Goal: Check status: Check status

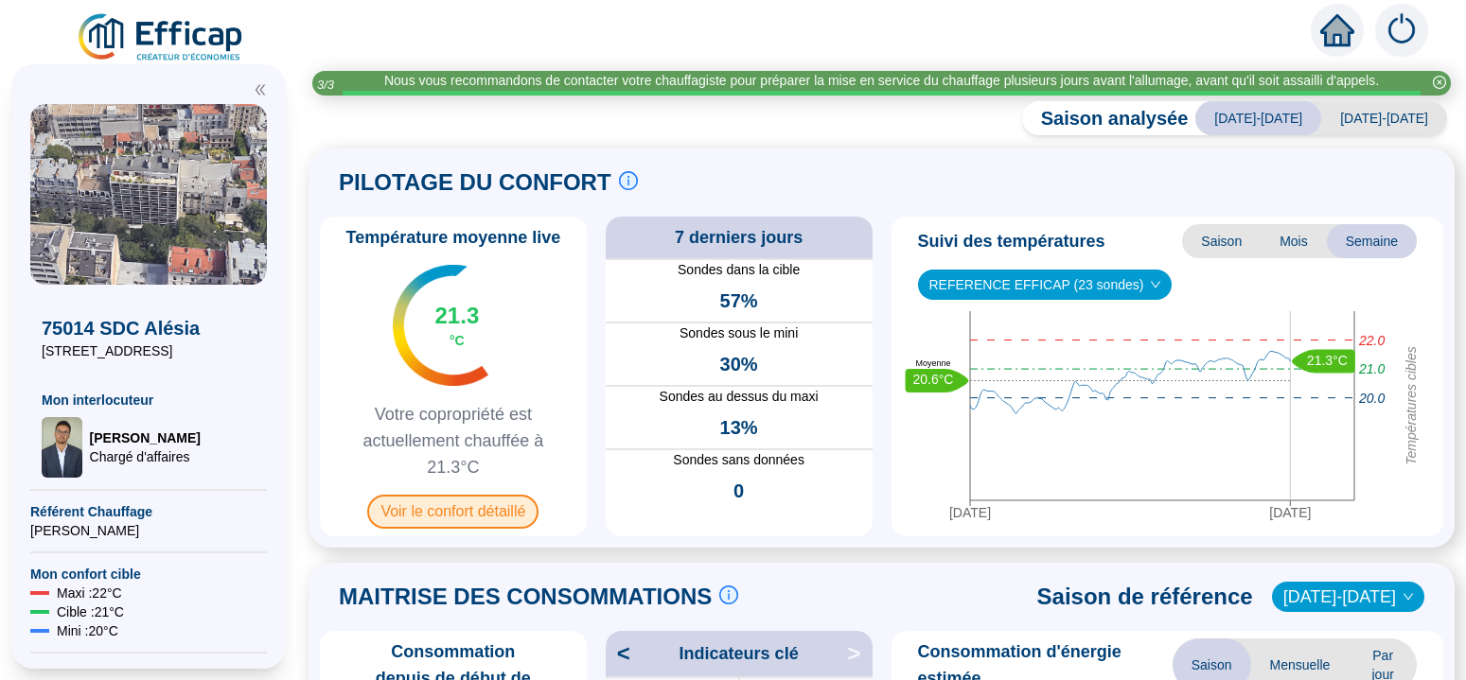
click at [465, 511] on span "Voir le confort détaillé" at bounding box center [452, 512] width 171 height 34
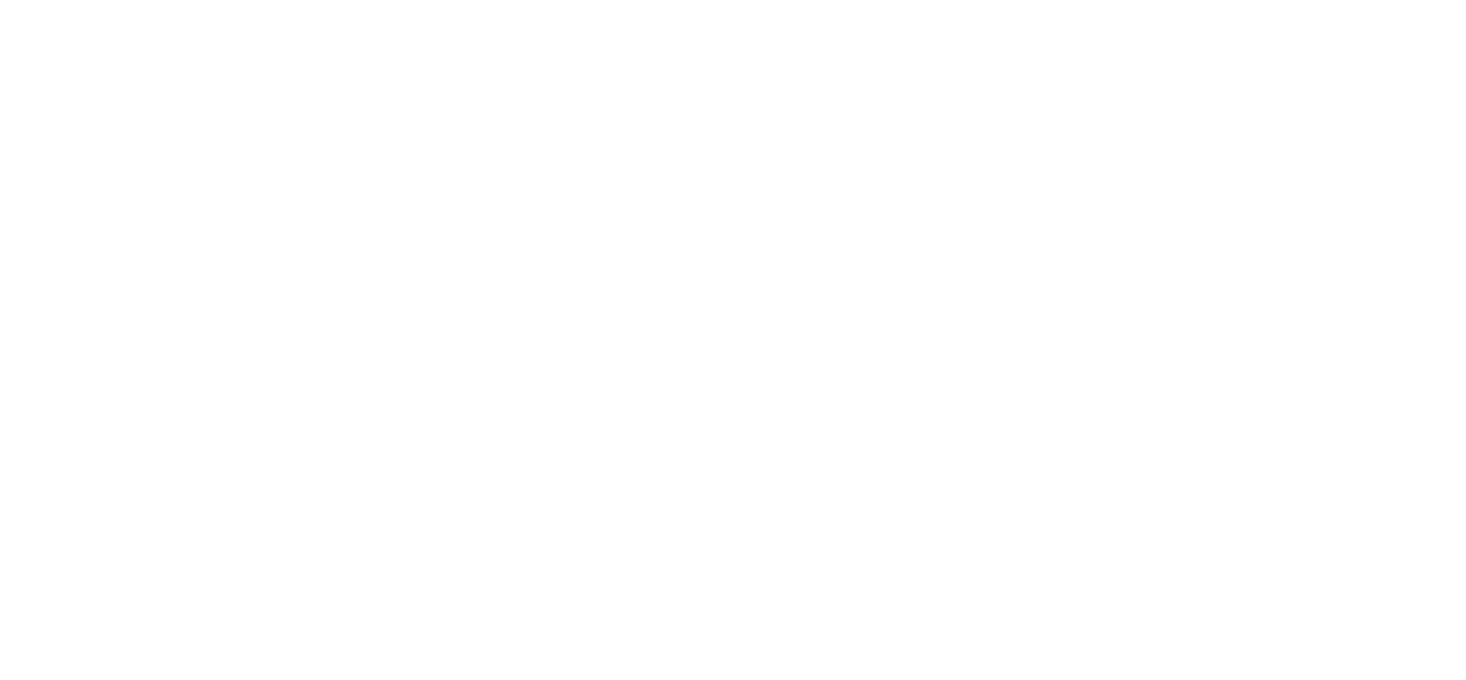
click at [465, 512] on div at bounding box center [733, 340] width 1466 height 680
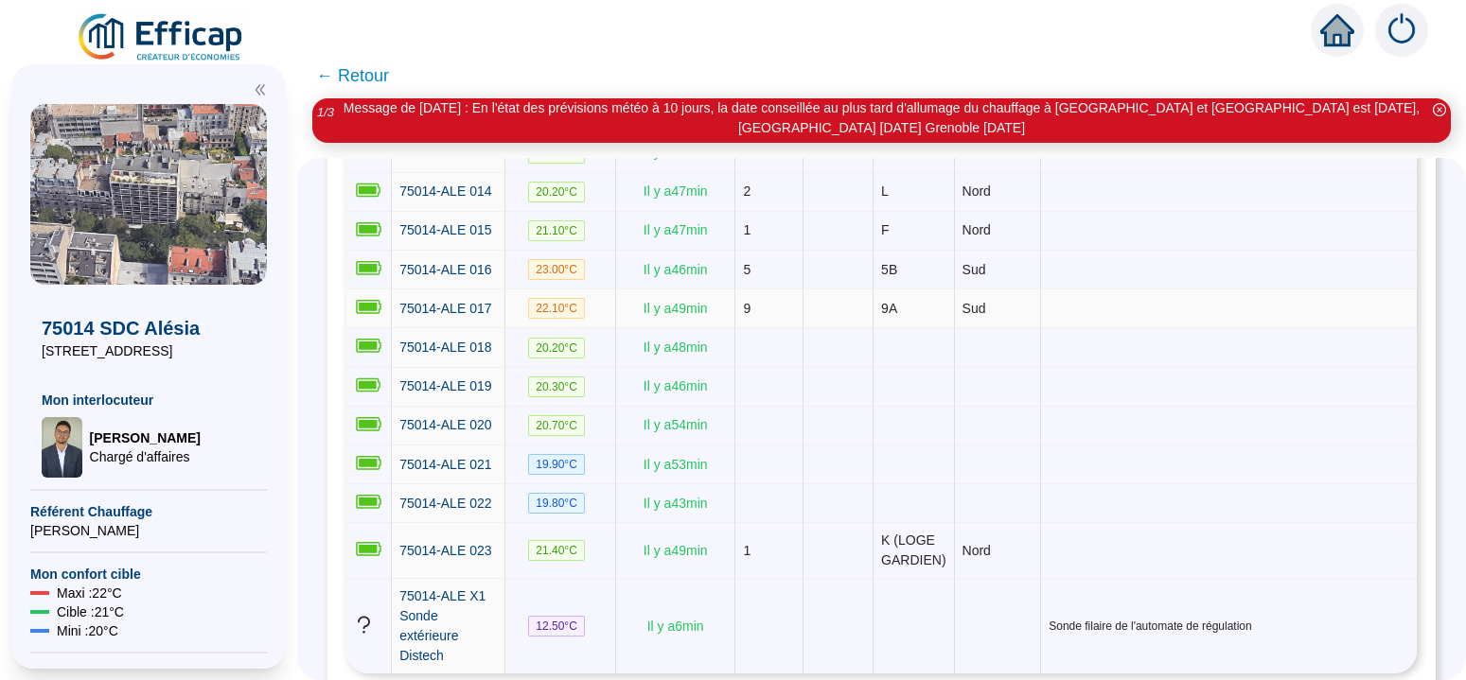
scroll to position [358, 0]
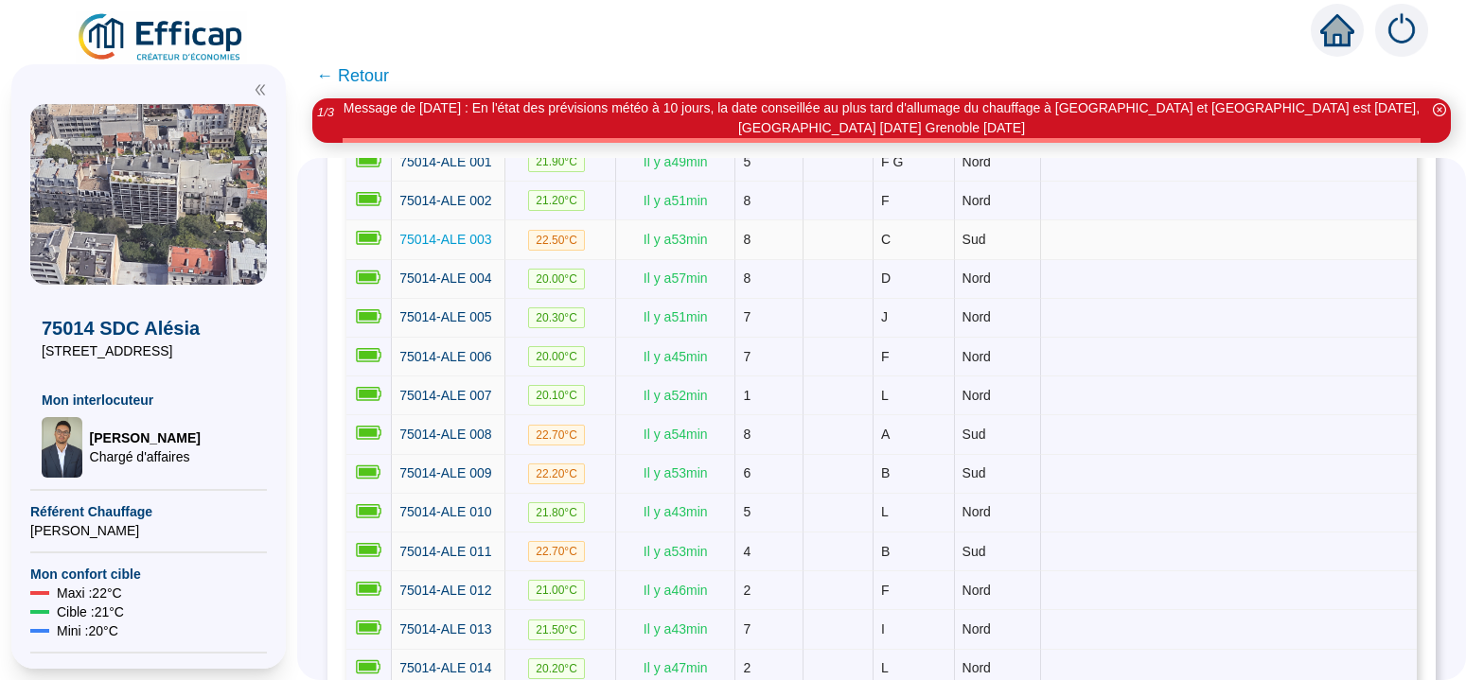
click at [491, 242] on span "75014-ALE 003" at bounding box center [445, 239] width 92 height 15
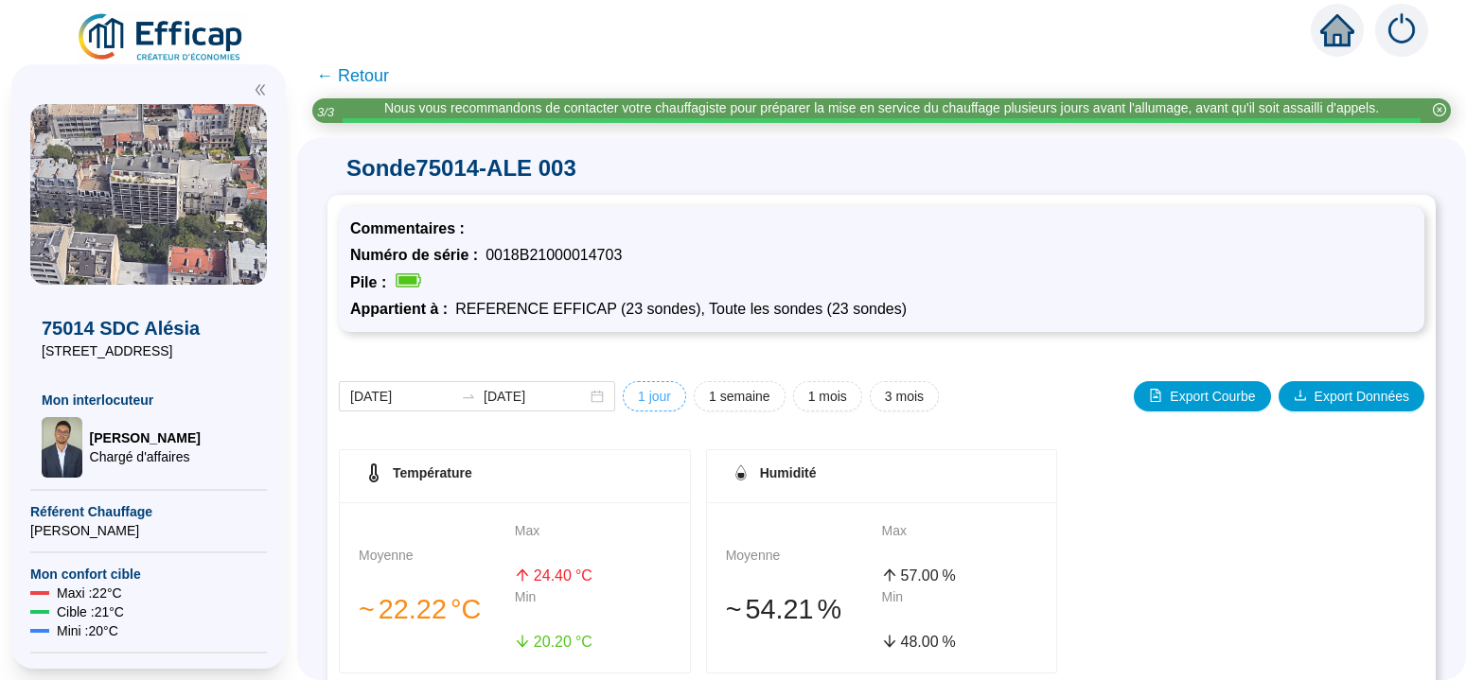
click at [662, 404] on span "1 jour" at bounding box center [654, 397] width 33 height 20
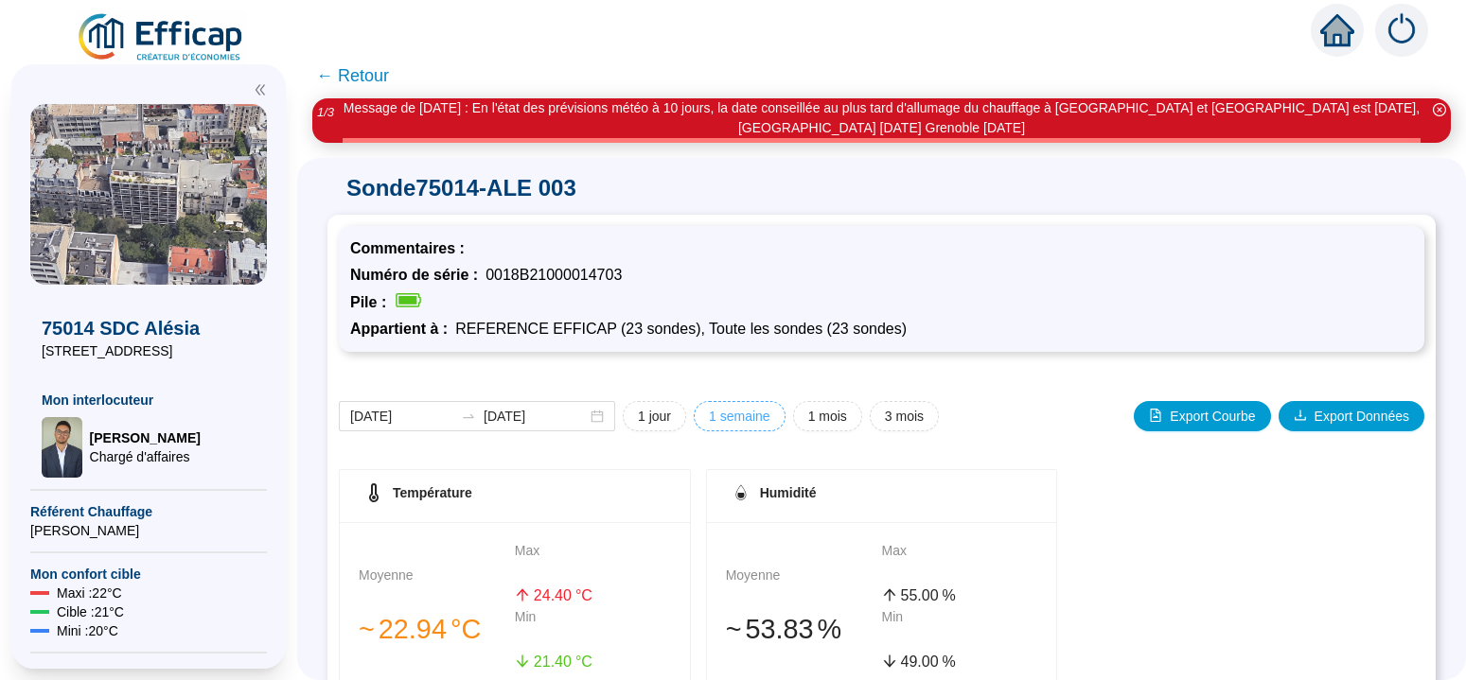
click at [751, 419] on span "1 semaine" at bounding box center [740, 417] width 62 height 20
click at [833, 421] on span "1 mois" at bounding box center [827, 417] width 39 height 20
click at [913, 423] on span "3 mois" at bounding box center [904, 417] width 39 height 20
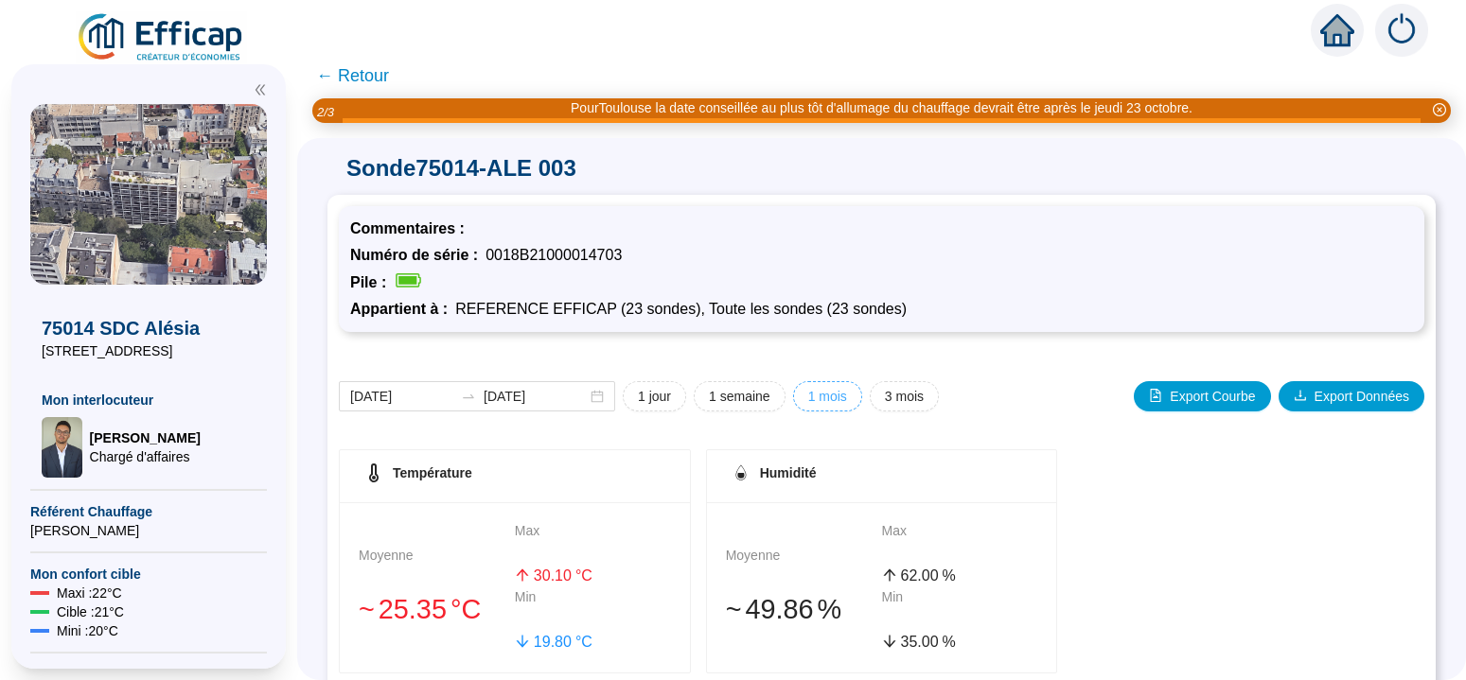
click at [832, 398] on span "1 mois" at bounding box center [827, 397] width 39 height 20
type input "[DATE]"
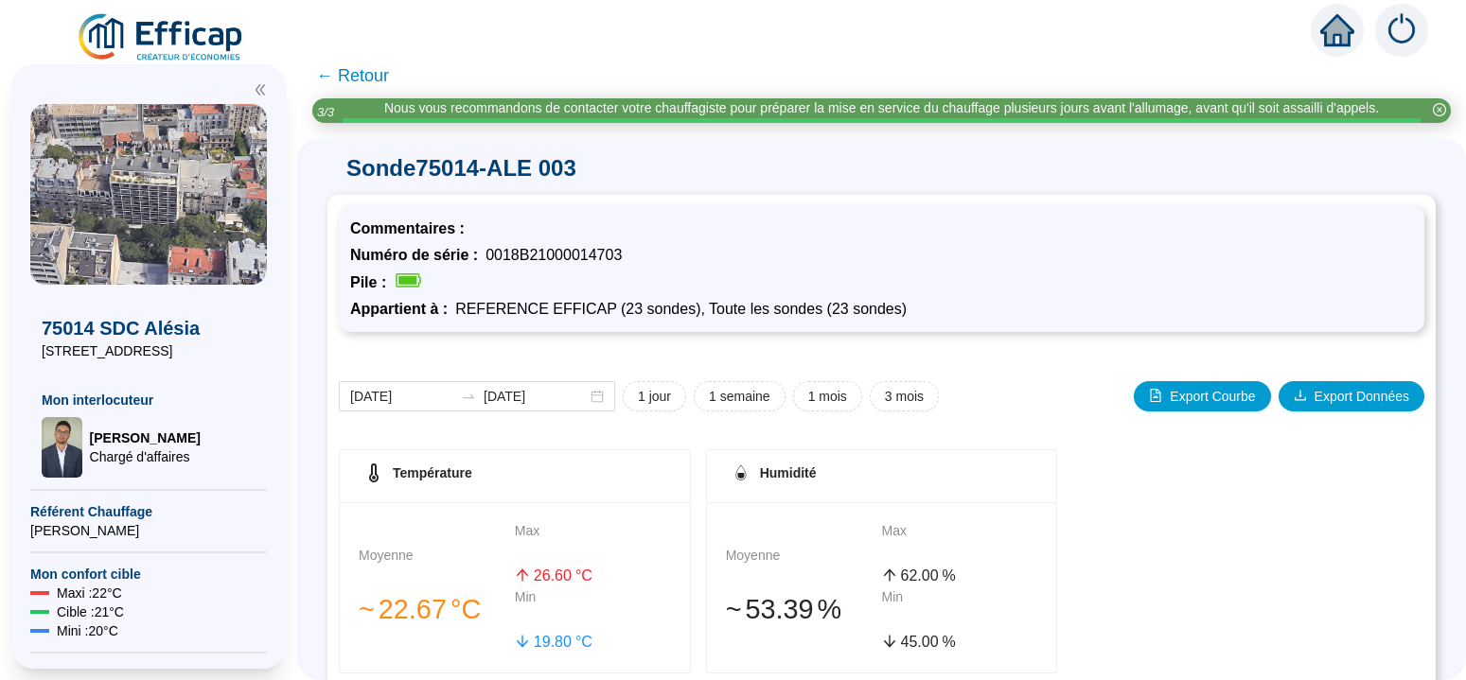
click at [389, 78] on span "← Retour" at bounding box center [352, 75] width 73 height 26
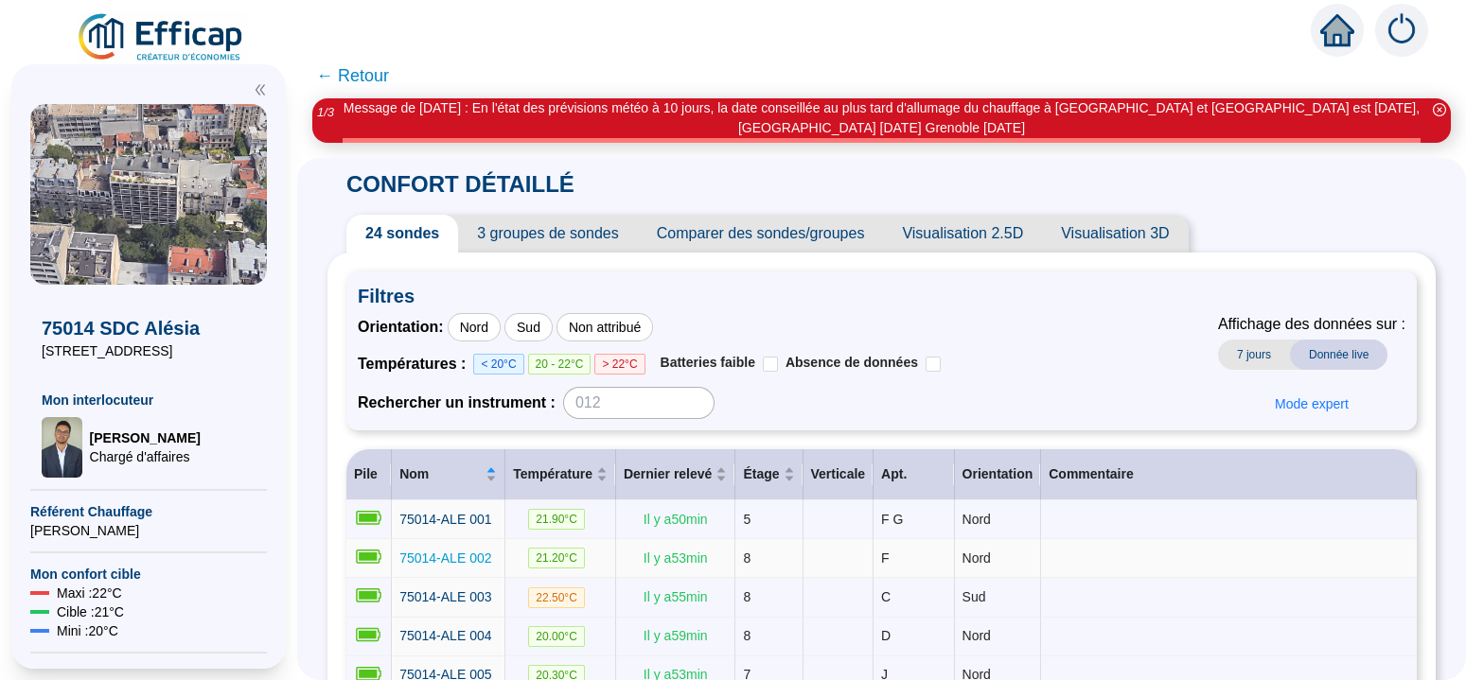
click at [491, 555] on span "75014-ALE 002" at bounding box center [445, 558] width 92 height 15
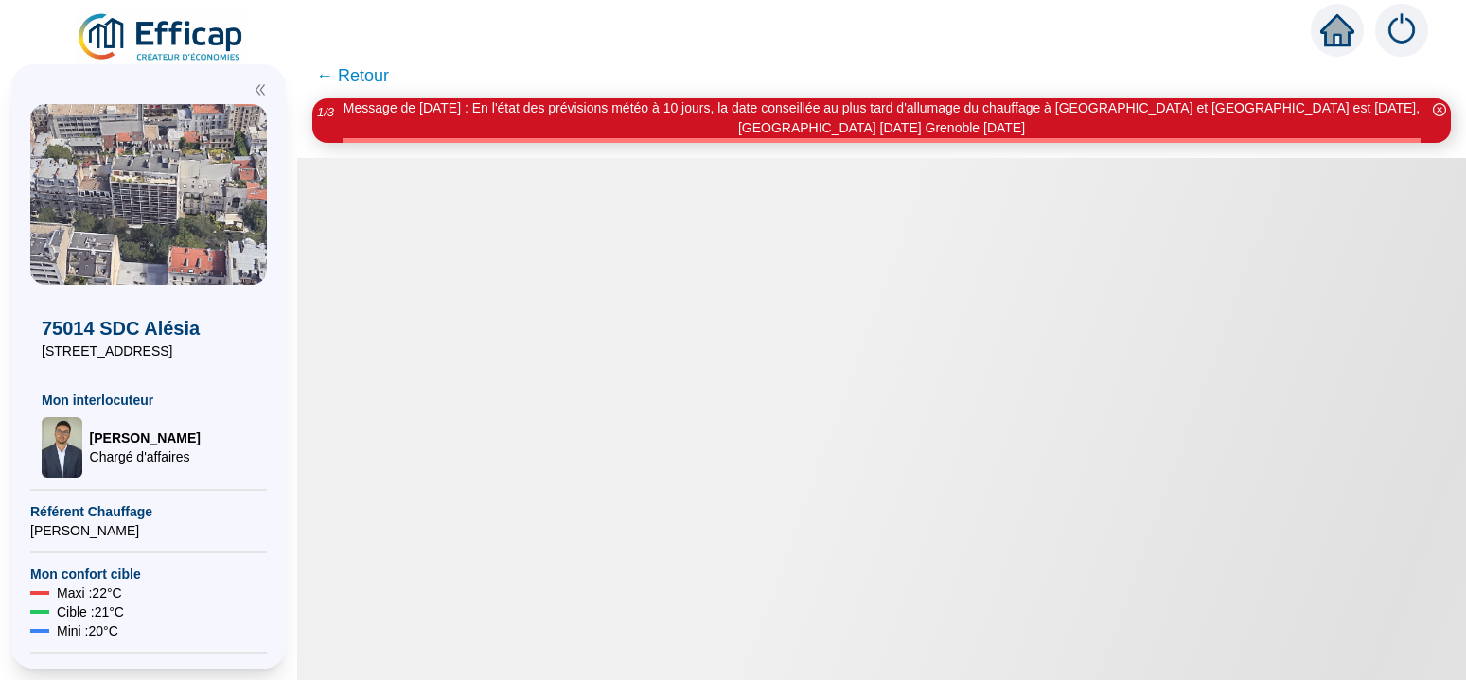
click at [495, 555] on div at bounding box center [881, 419] width 1169 height 522
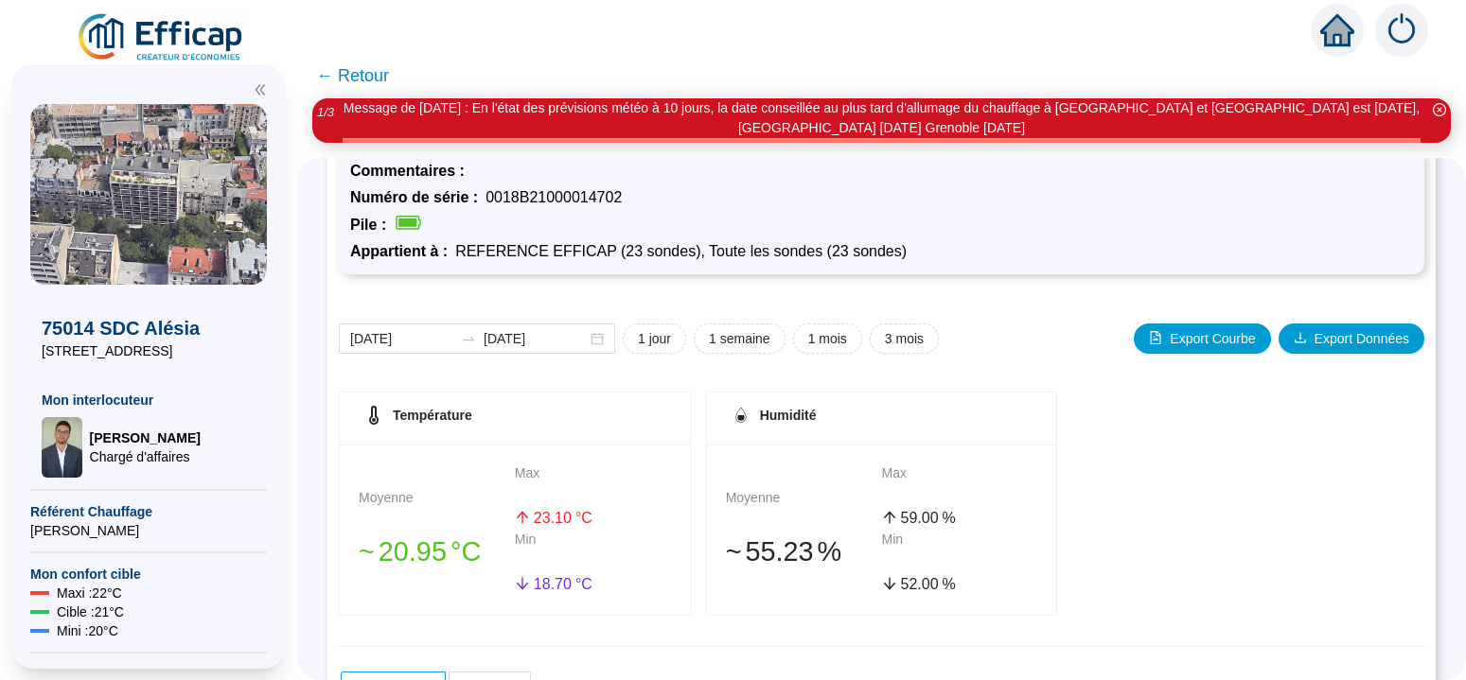
scroll to position [119, 0]
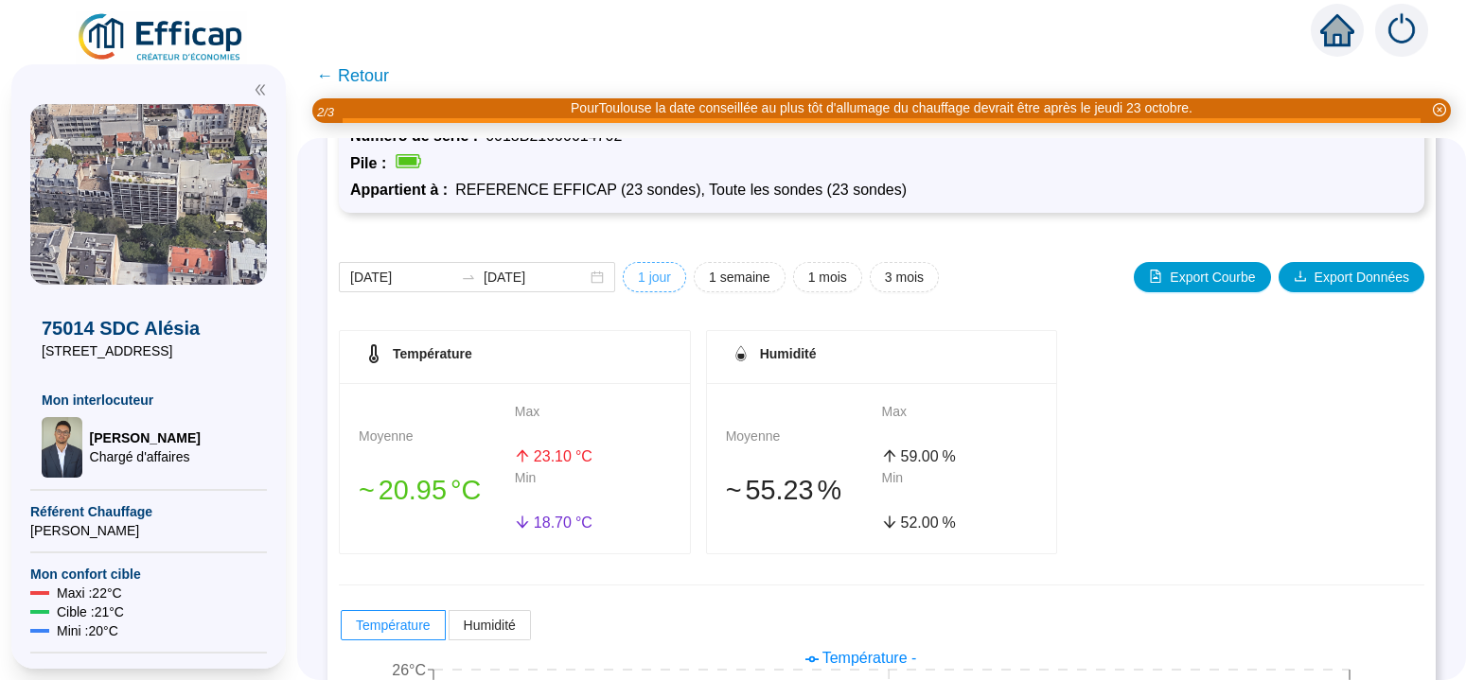
click at [660, 280] on span "1 jour" at bounding box center [654, 278] width 33 height 20
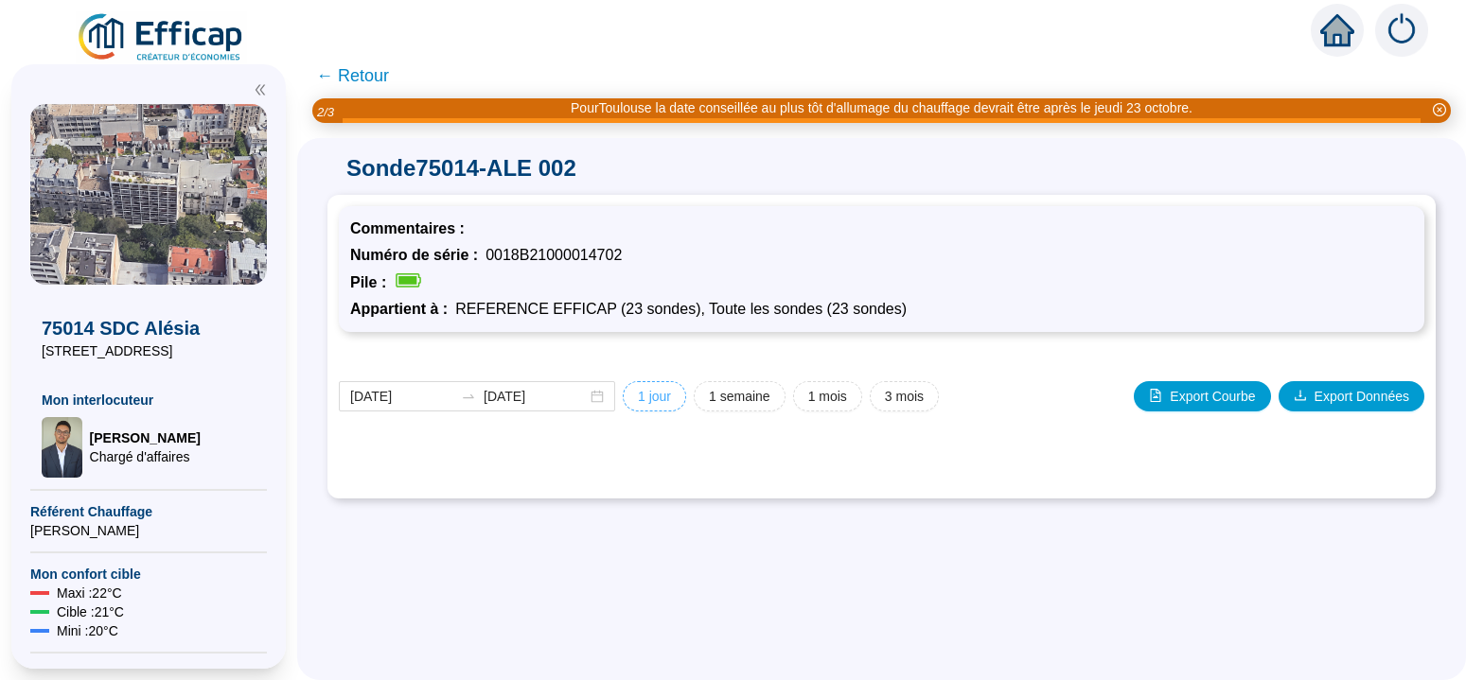
scroll to position [0, 0]
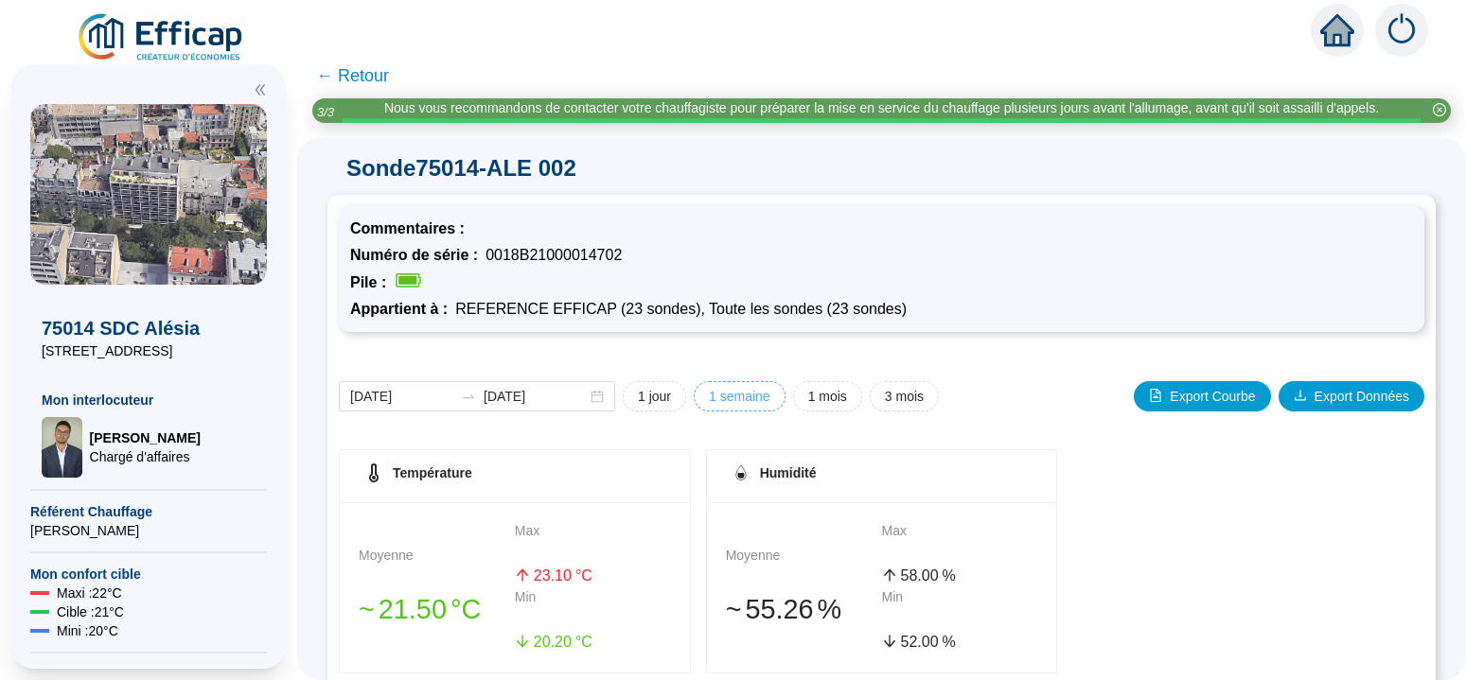
click at [747, 400] on span "1 semaine" at bounding box center [740, 397] width 62 height 20
click at [816, 400] on span "1 mois" at bounding box center [827, 397] width 39 height 20
click at [904, 394] on span "3 mois" at bounding box center [904, 397] width 39 height 20
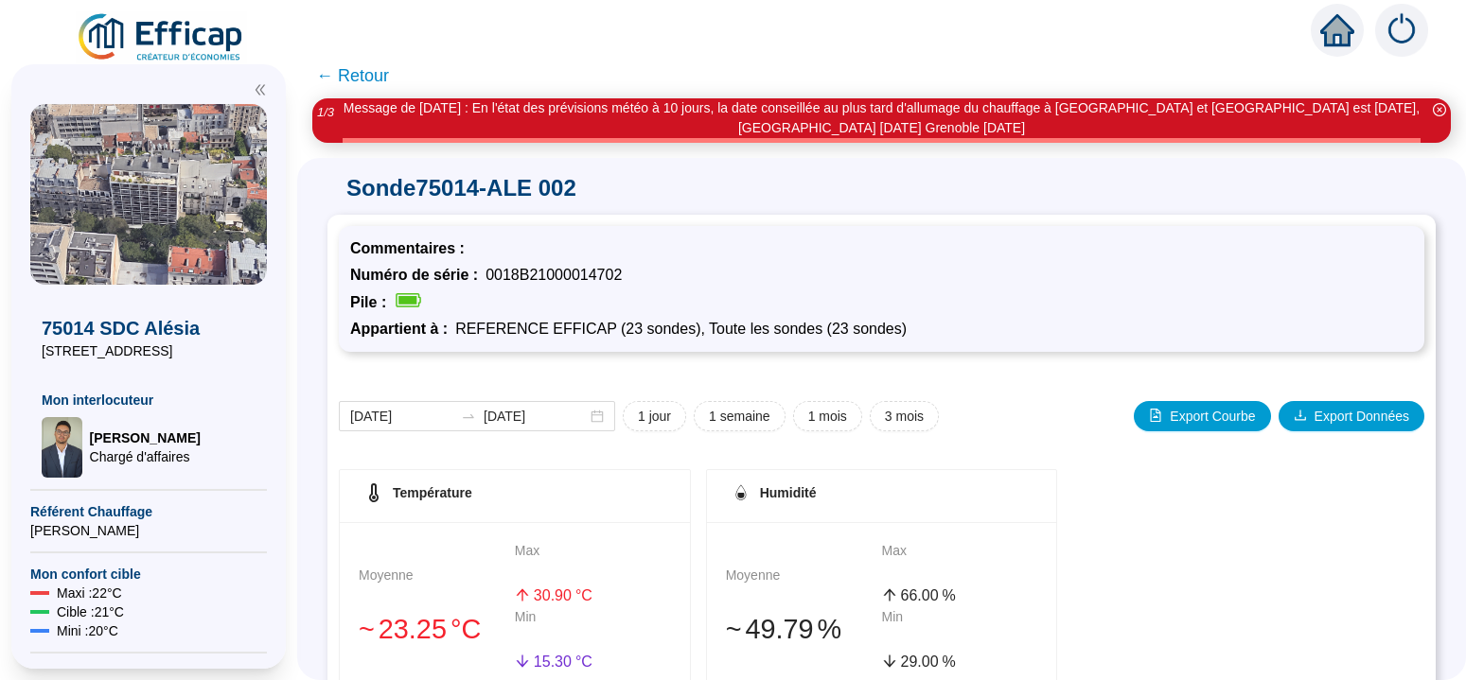
scroll to position [119, 0]
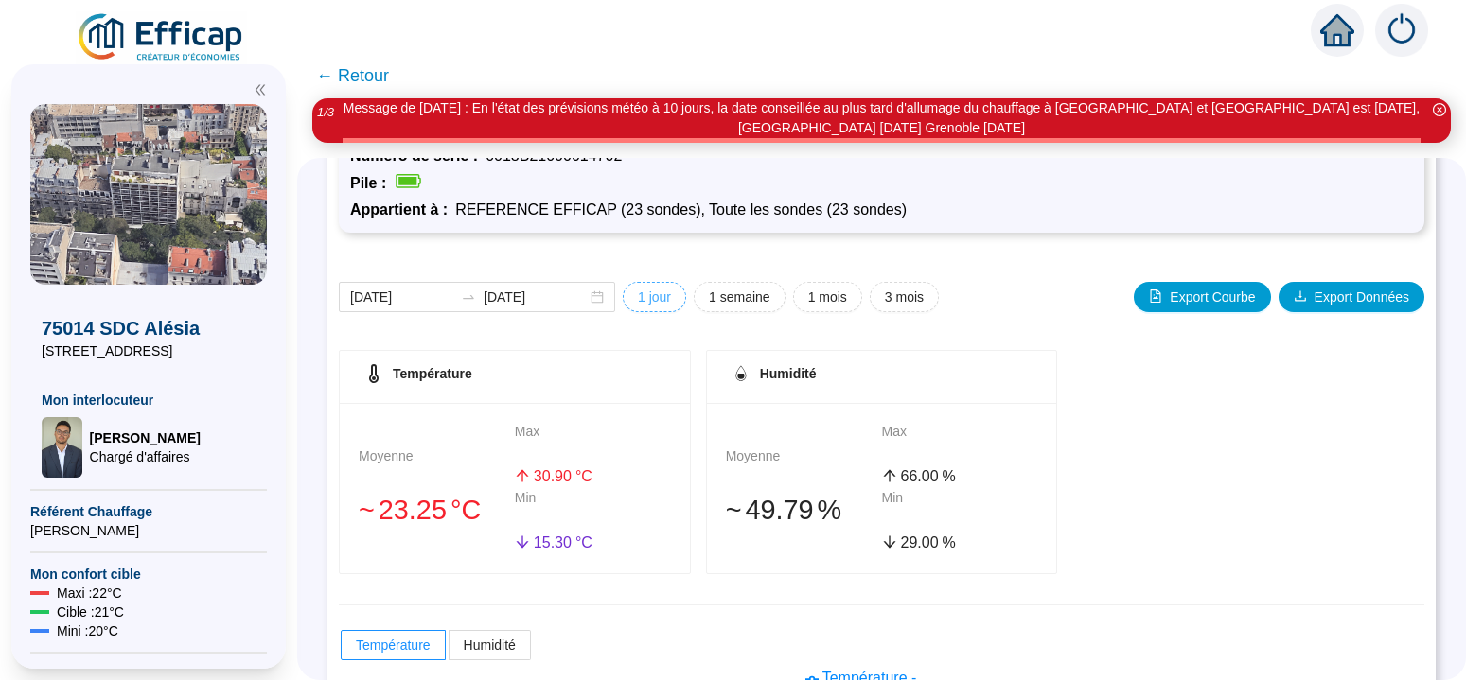
click at [662, 298] on span "1 jour" at bounding box center [654, 298] width 33 height 20
type input "[DATE]"
click at [654, 301] on span "1 jour" at bounding box center [654, 298] width 33 height 20
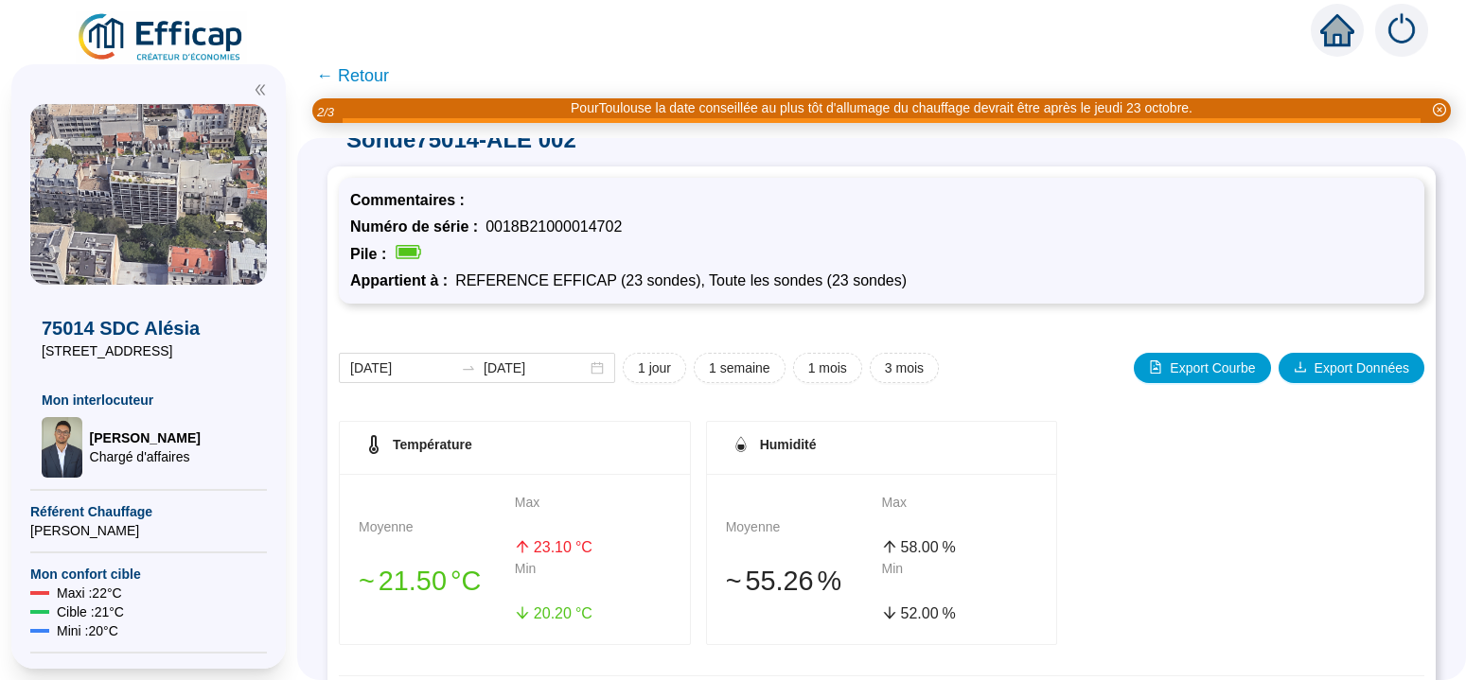
scroll to position [0, 0]
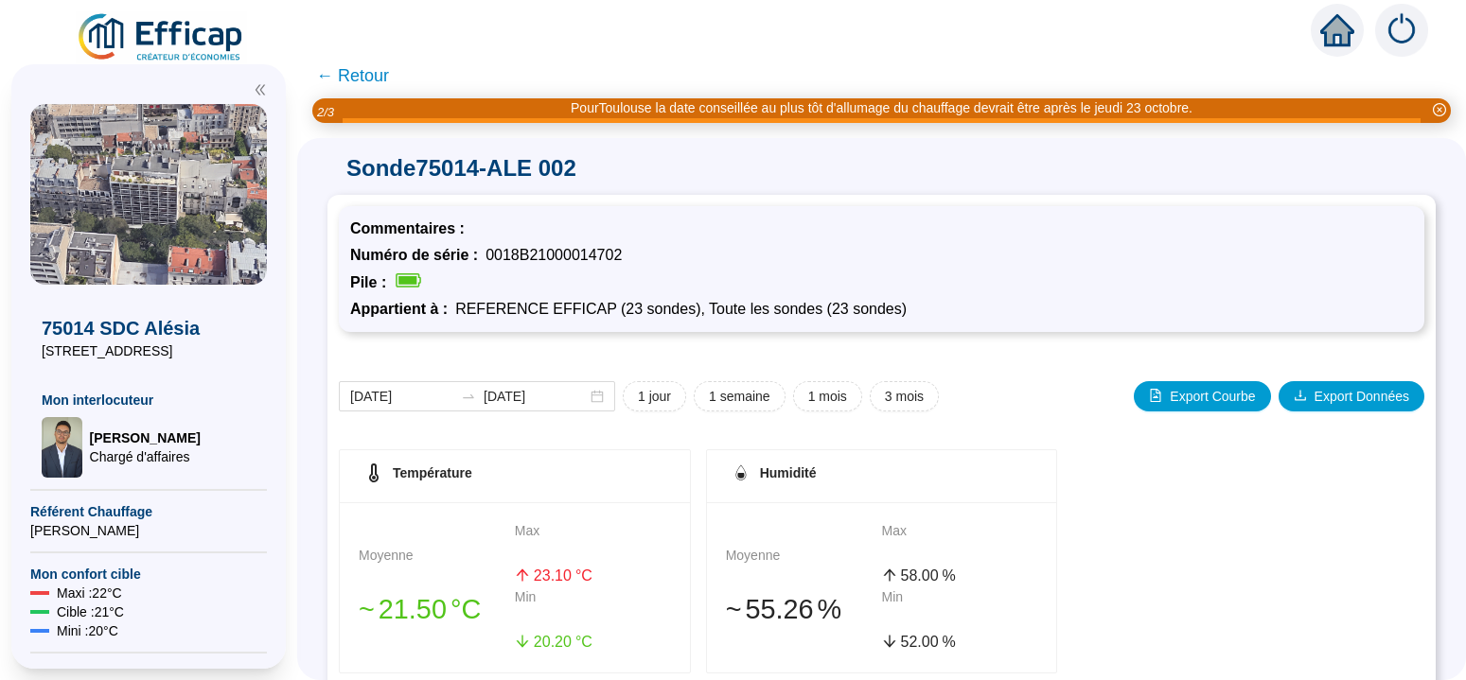
click at [368, 75] on span "← Retour" at bounding box center [352, 75] width 73 height 26
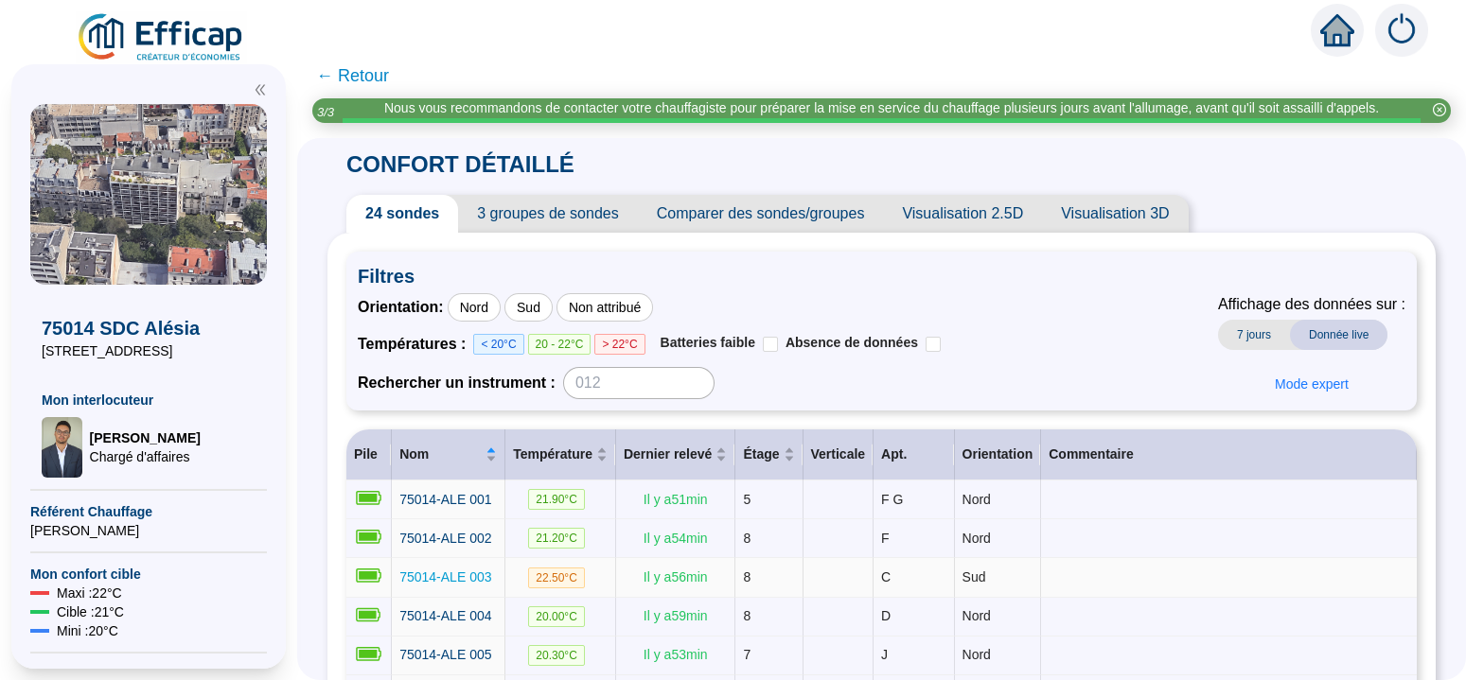
click at [491, 576] on span "75014-ALE 003" at bounding box center [445, 577] width 92 height 15
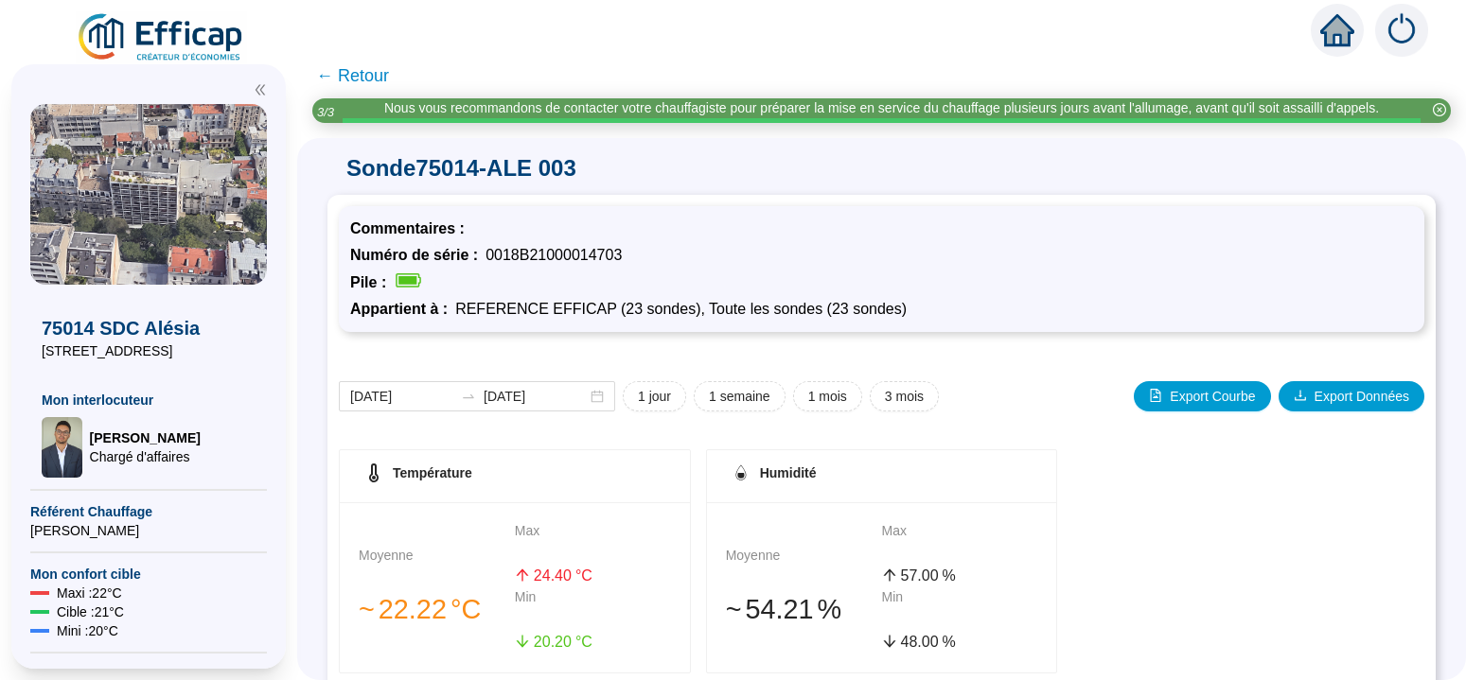
click at [368, 77] on span "← Retour" at bounding box center [352, 75] width 73 height 26
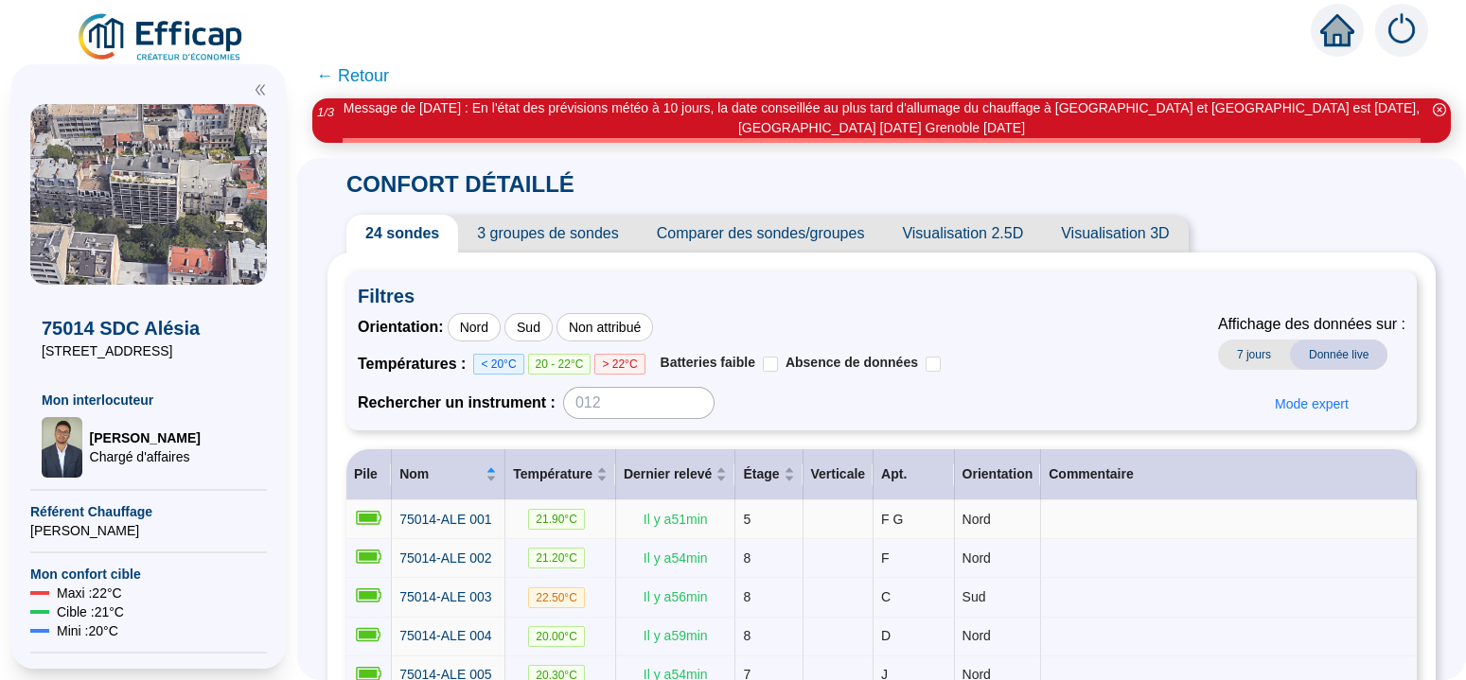
drag, startPoint x: 588, startPoint y: 528, endPoint x: 583, endPoint y: 520, distance: 9.7
click at [585, 523] on span "21.90 °C" at bounding box center [556, 519] width 57 height 21
click at [491, 515] on span "75014-ALE 001" at bounding box center [445, 519] width 92 height 15
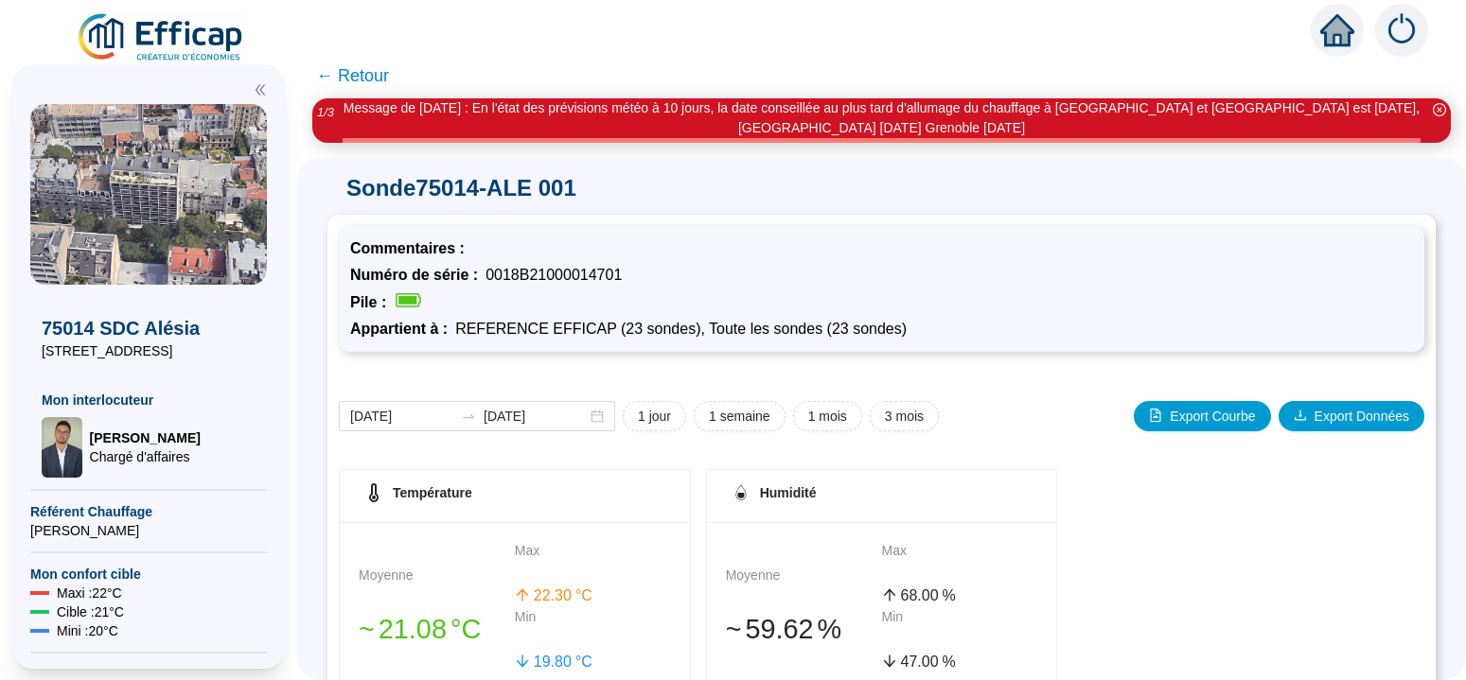
click at [367, 74] on span "← Retour" at bounding box center [352, 75] width 73 height 26
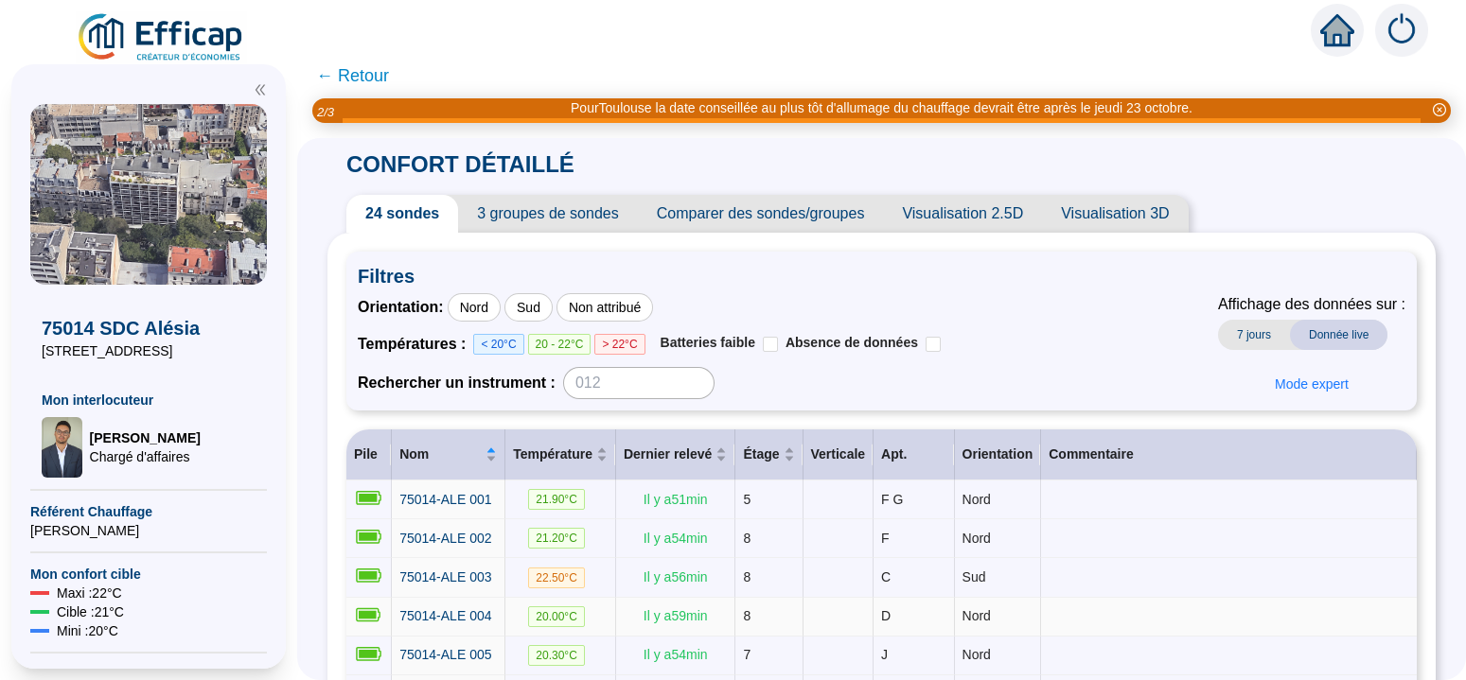
click at [497, 609] on div "75014-ALE 004" at bounding box center [447, 617] width 97 height 20
click at [497, 619] on div "75014-ALE 004" at bounding box center [447, 617] width 97 height 20
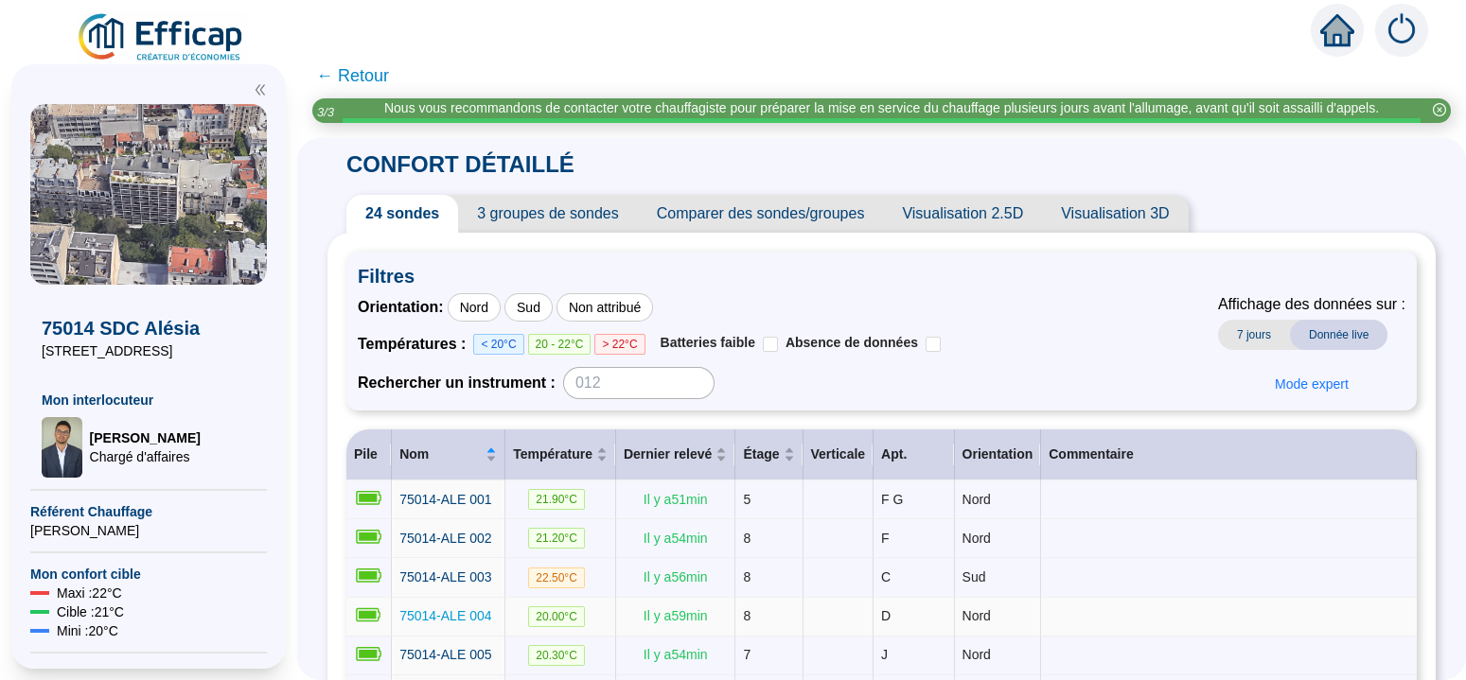
click at [491, 620] on span "75014-ALE 004" at bounding box center [445, 616] width 92 height 15
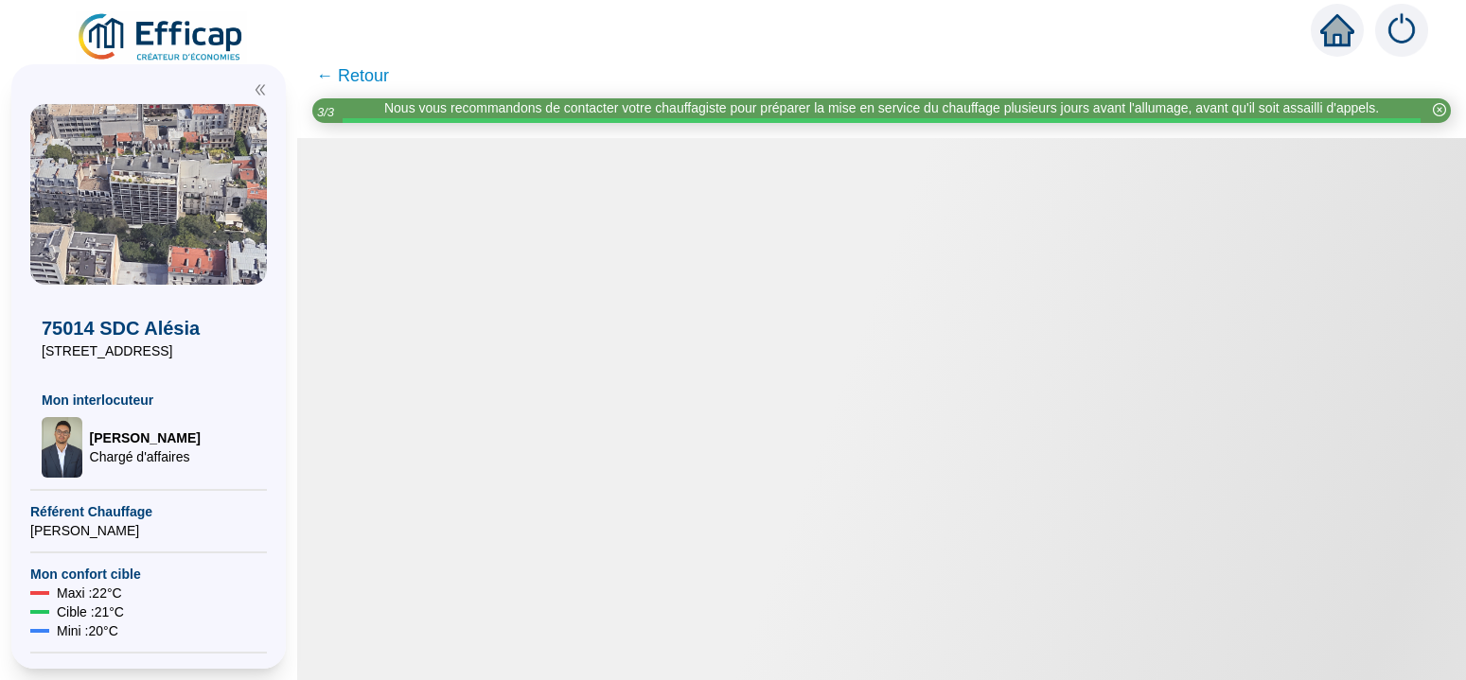
click at [493, 614] on div at bounding box center [881, 409] width 1169 height 542
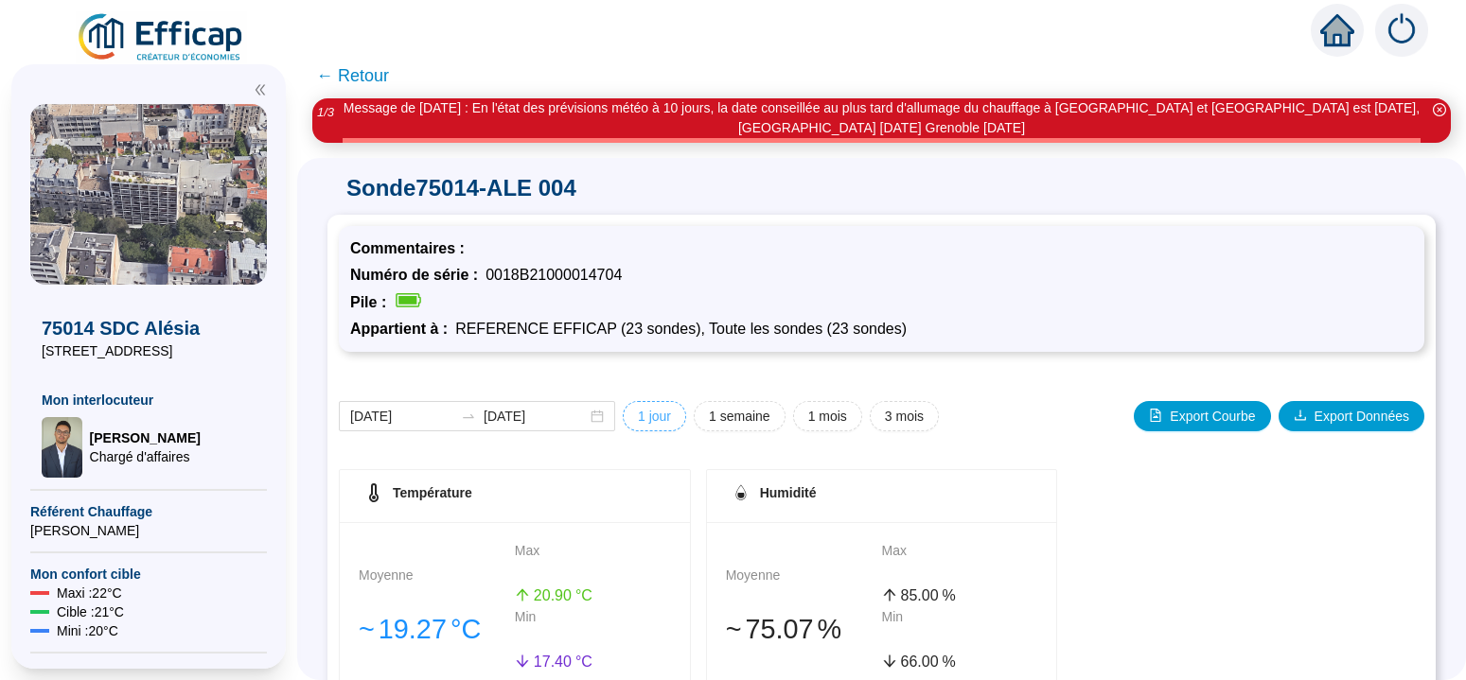
click at [660, 421] on span "1 jour" at bounding box center [654, 417] width 33 height 20
click at [740, 420] on span "1 semaine" at bounding box center [740, 417] width 62 height 20
click at [826, 415] on span "1 mois" at bounding box center [827, 417] width 39 height 20
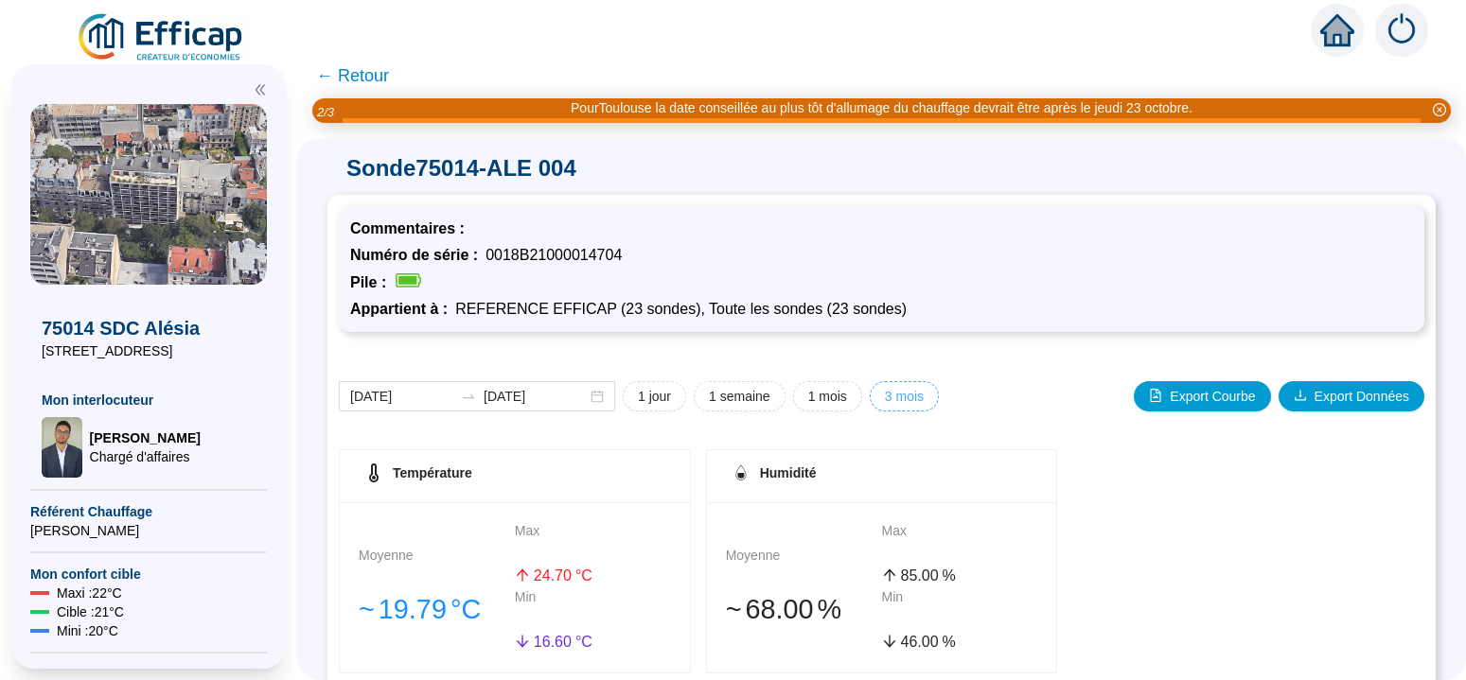
click at [912, 398] on span "3 mois" at bounding box center [904, 397] width 39 height 20
type input "[DATE]"
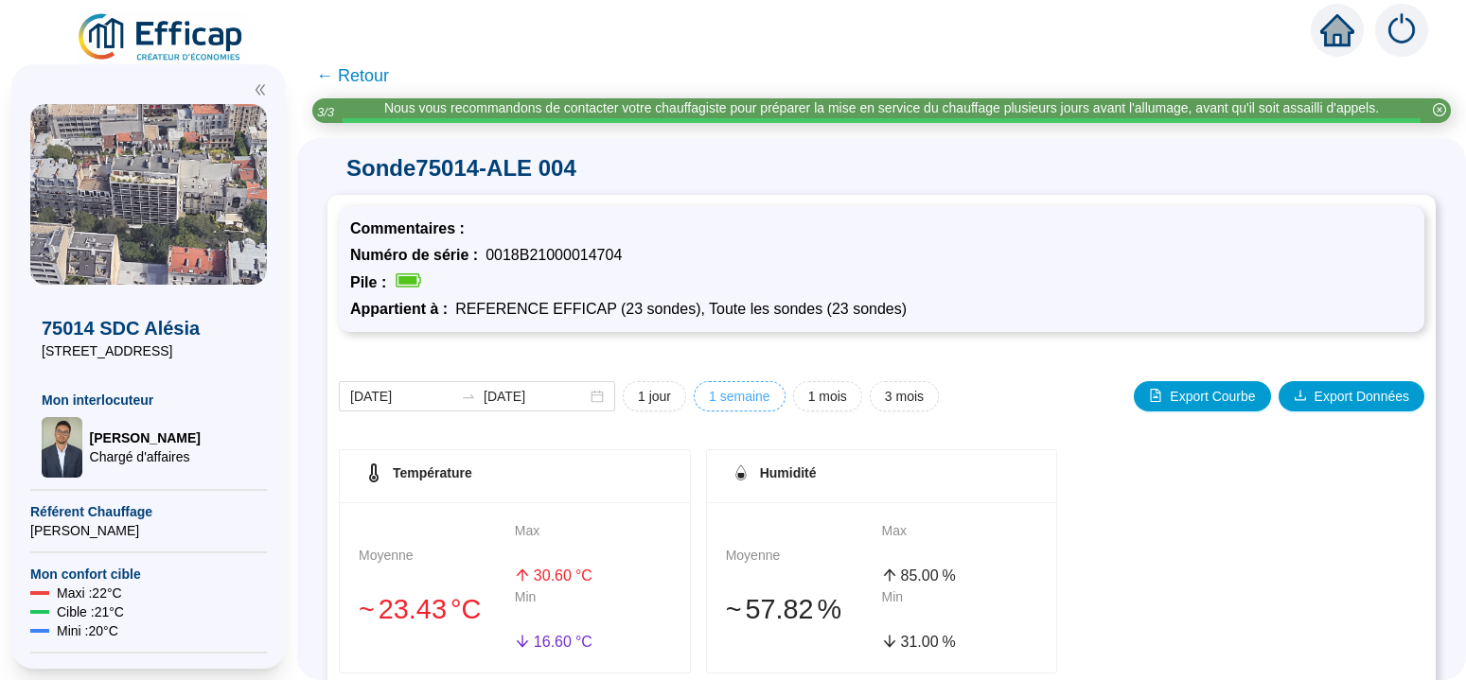
click at [742, 400] on span "1 semaine" at bounding box center [740, 397] width 62 height 20
type input "[DATE]"
